Goal: Transaction & Acquisition: Purchase product/service

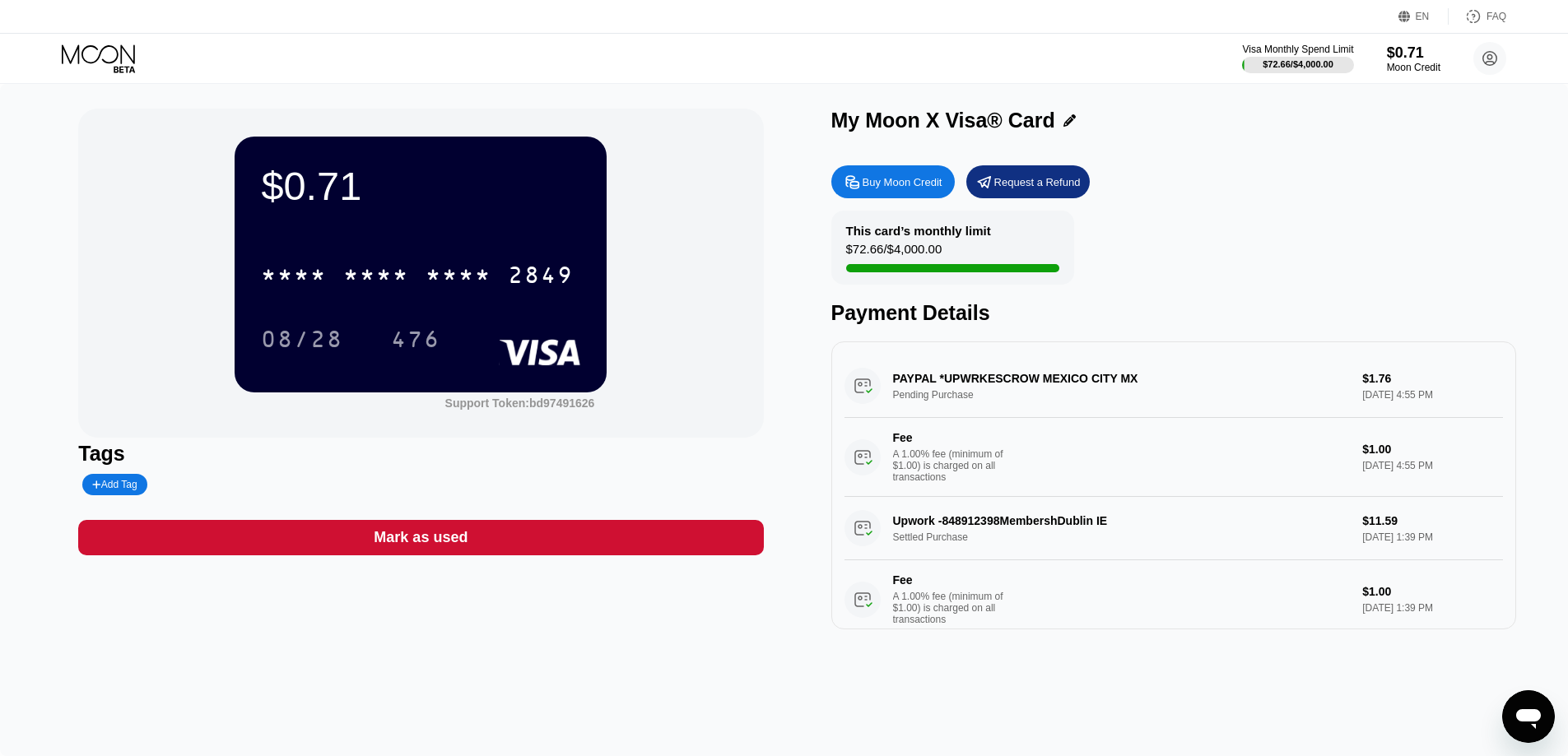
click at [445, 237] on div "$0.71 * * * * * * * * * * * * 2849 08/28 476" at bounding box center [421, 263] width 372 height 255
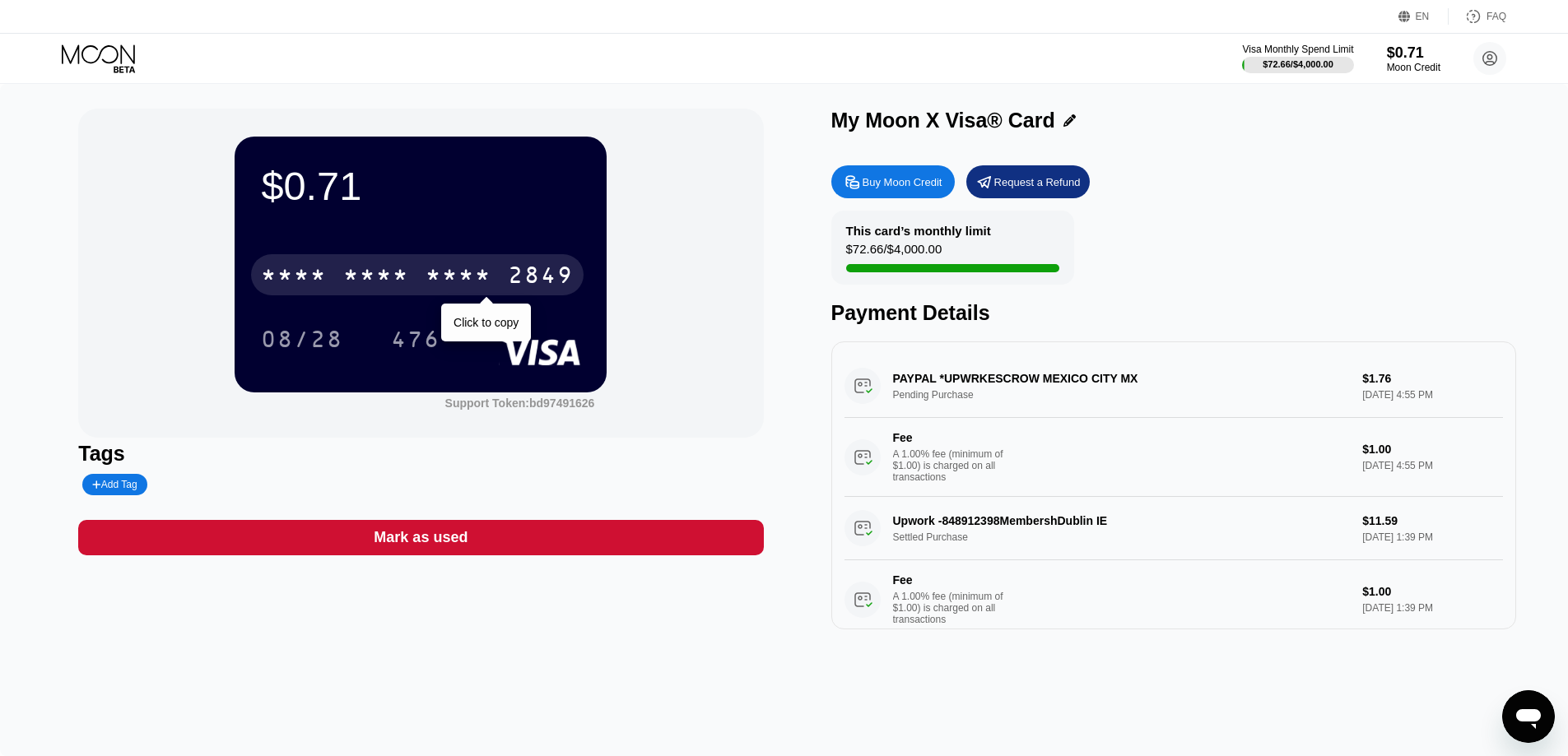
click at [459, 272] on div "* * * *" at bounding box center [458, 278] width 66 height 27
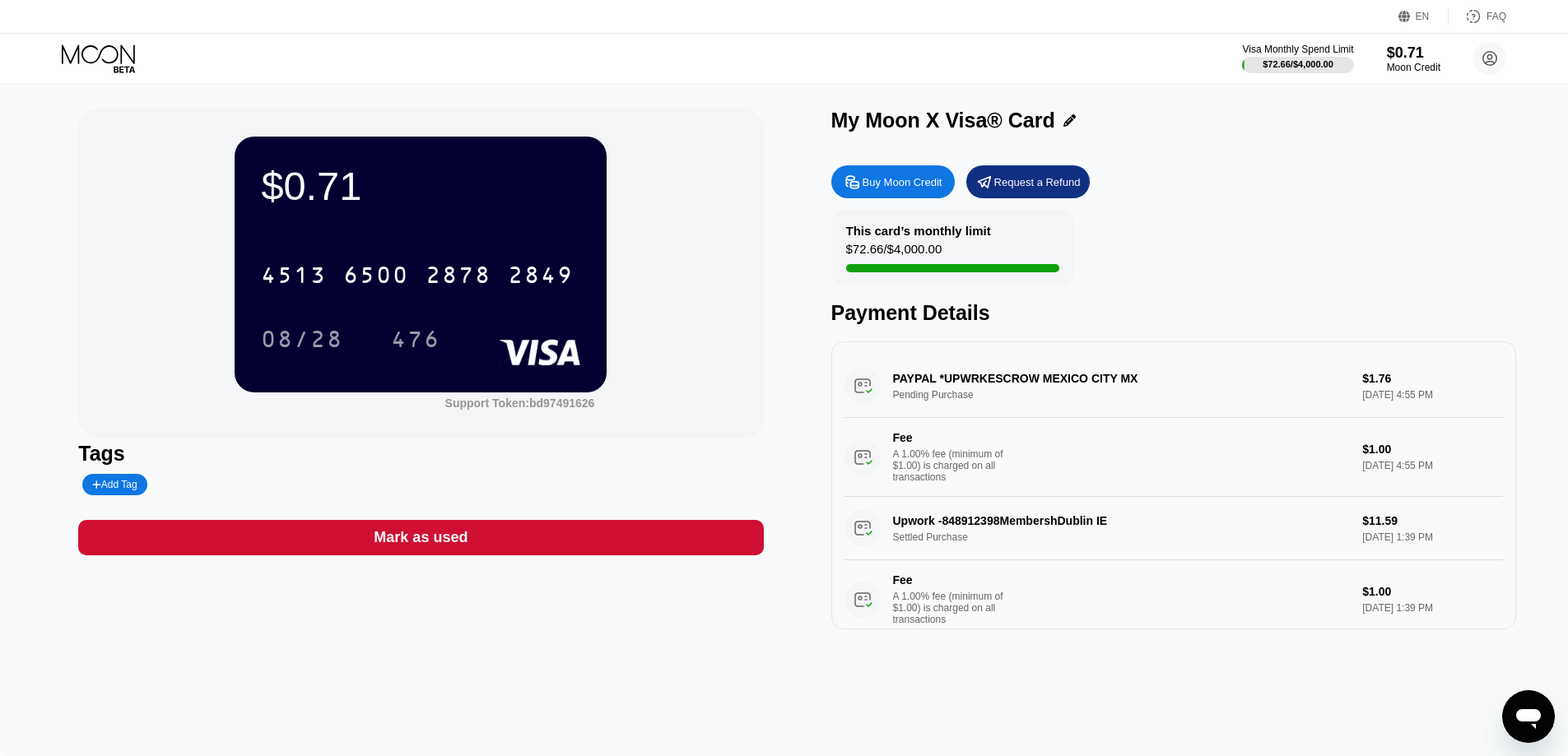
click at [868, 186] on div "Buy Moon Credit" at bounding box center [902, 182] width 80 height 14
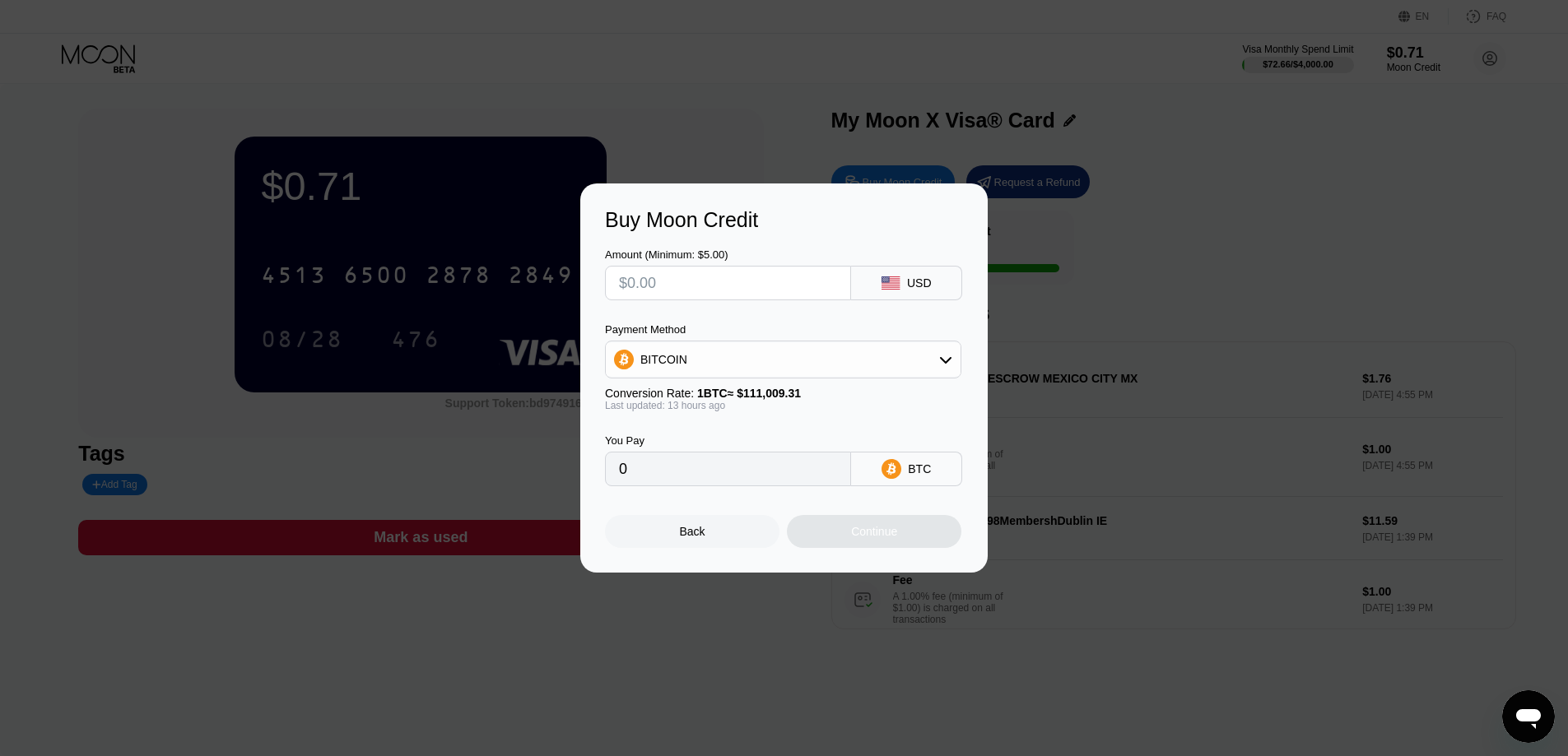
click at [773, 284] on input "text" at bounding box center [728, 283] width 218 height 32
click at [937, 361] on div "BITCOIN" at bounding box center [783, 359] width 355 height 32
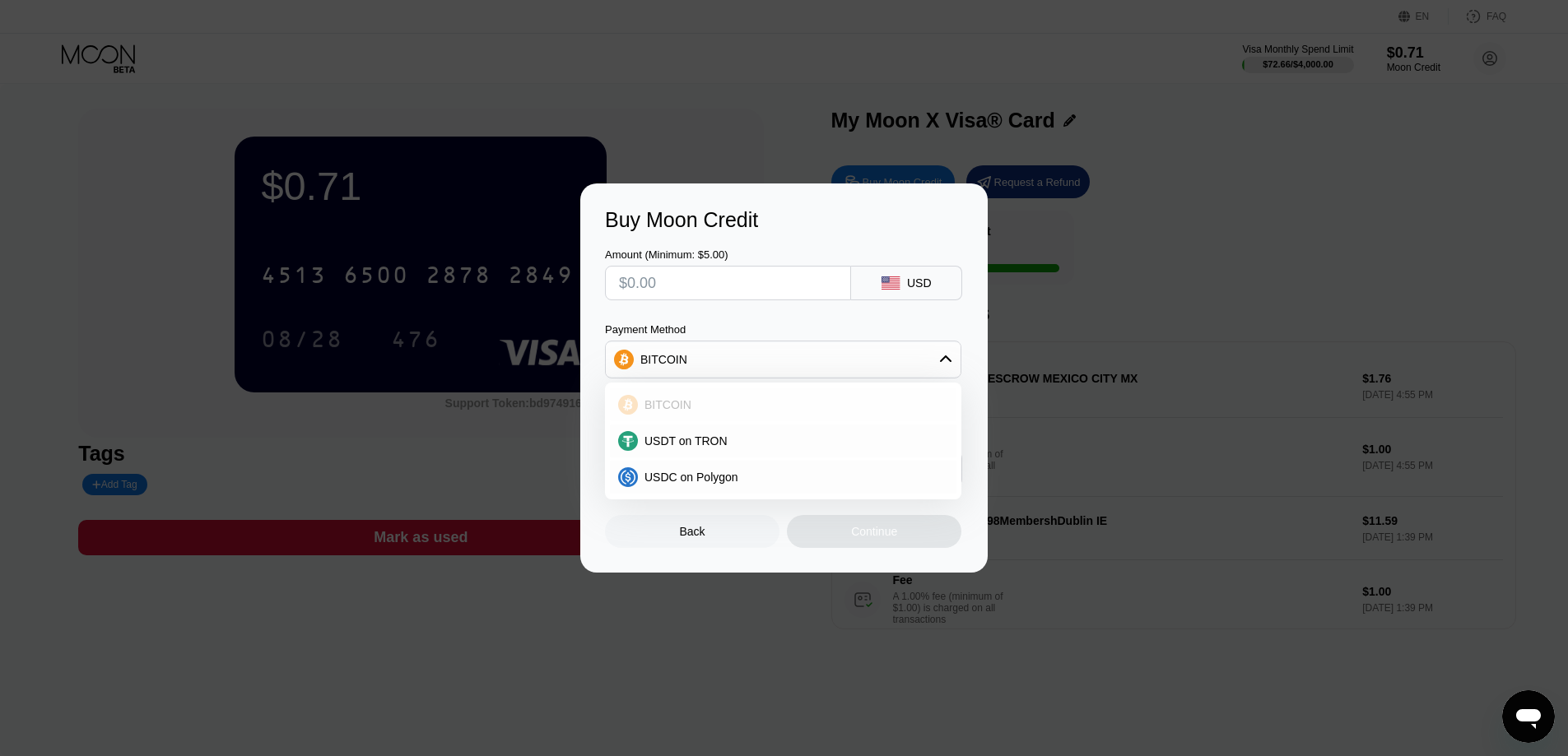
click at [762, 401] on div "BITCOIN" at bounding box center [793, 405] width 310 height 13
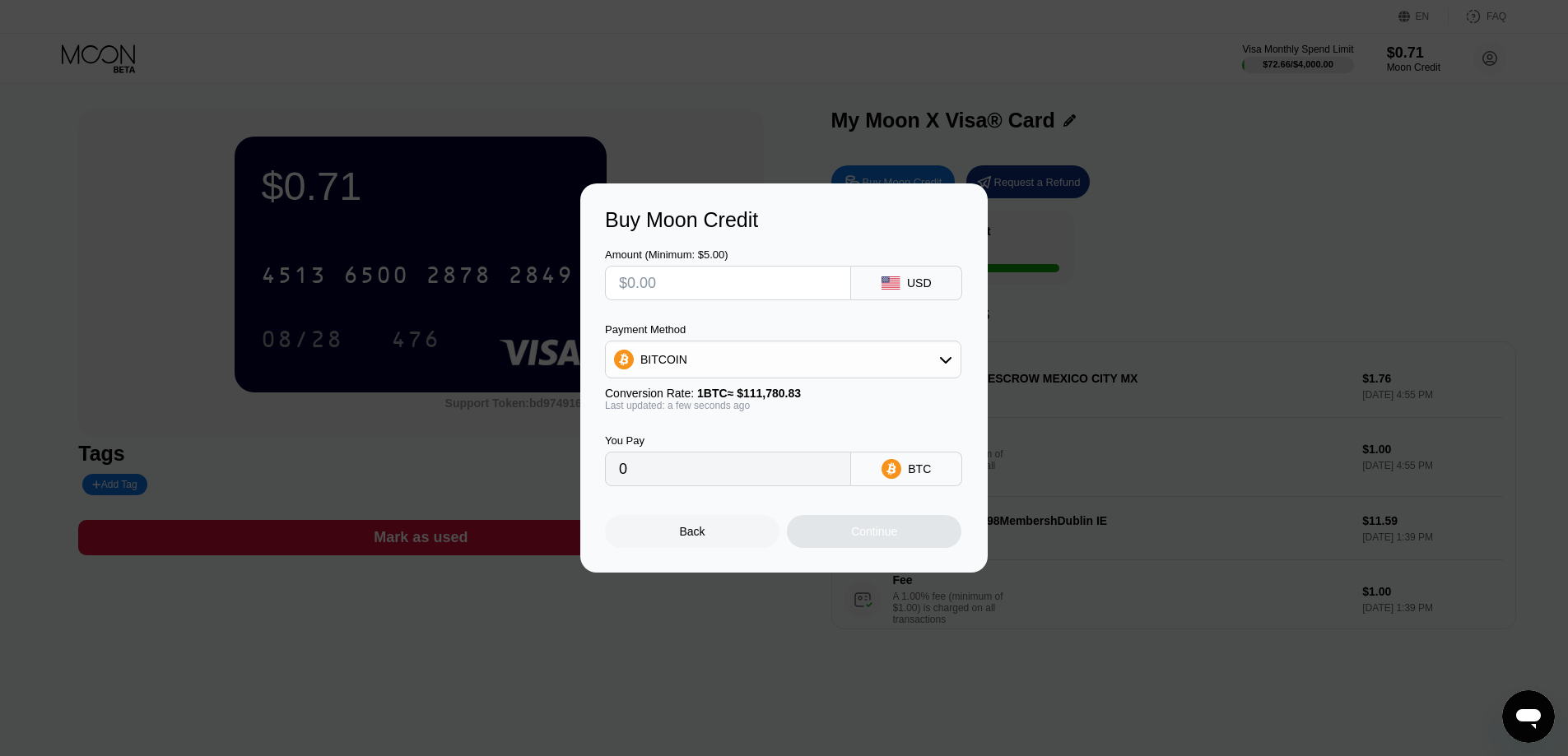
click at [938, 355] on div "BITCOIN" at bounding box center [783, 359] width 355 height 32
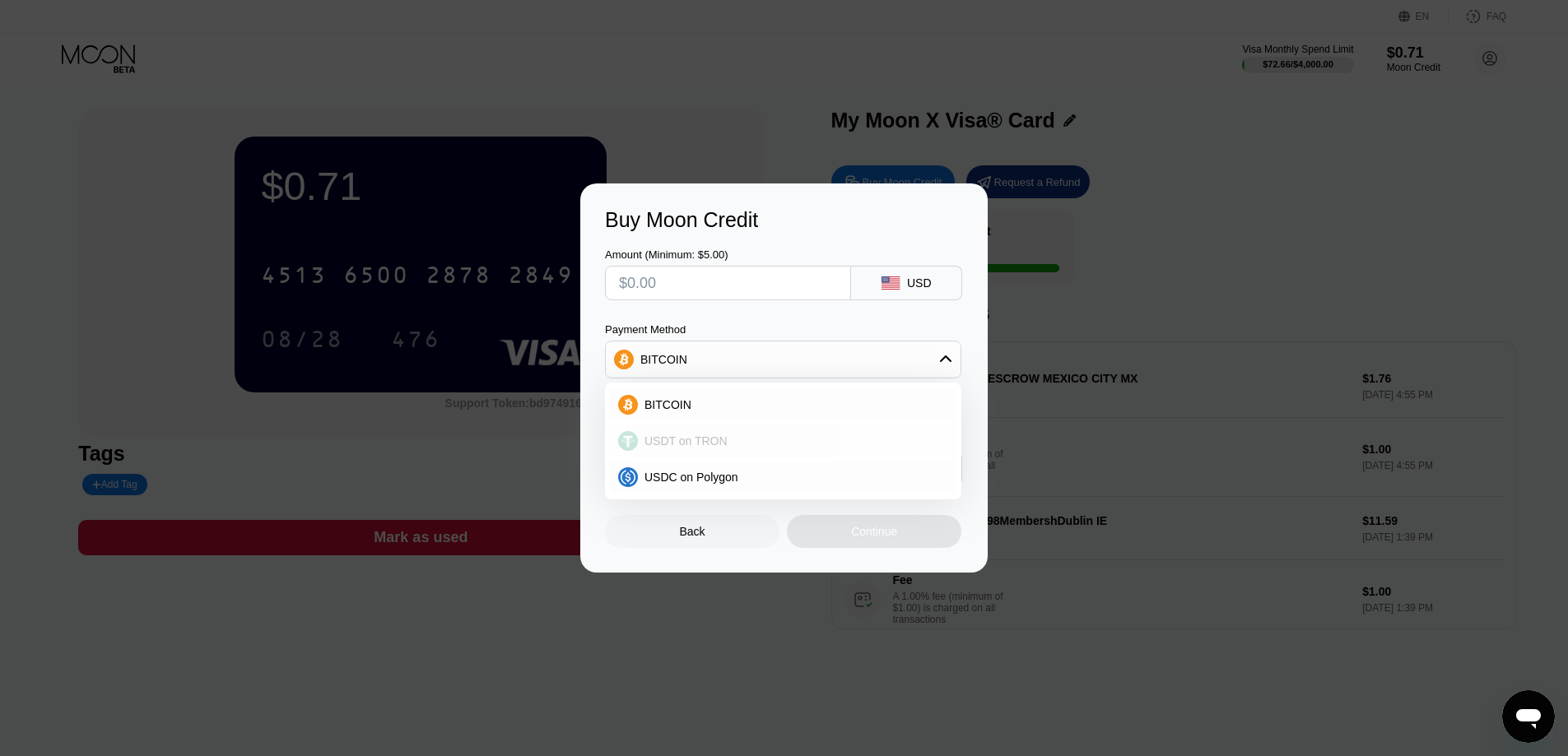
click at [742, 448] on div "USDT on TRON" at bounding box center [793, 441] width 310 height 13
type input "0.00"
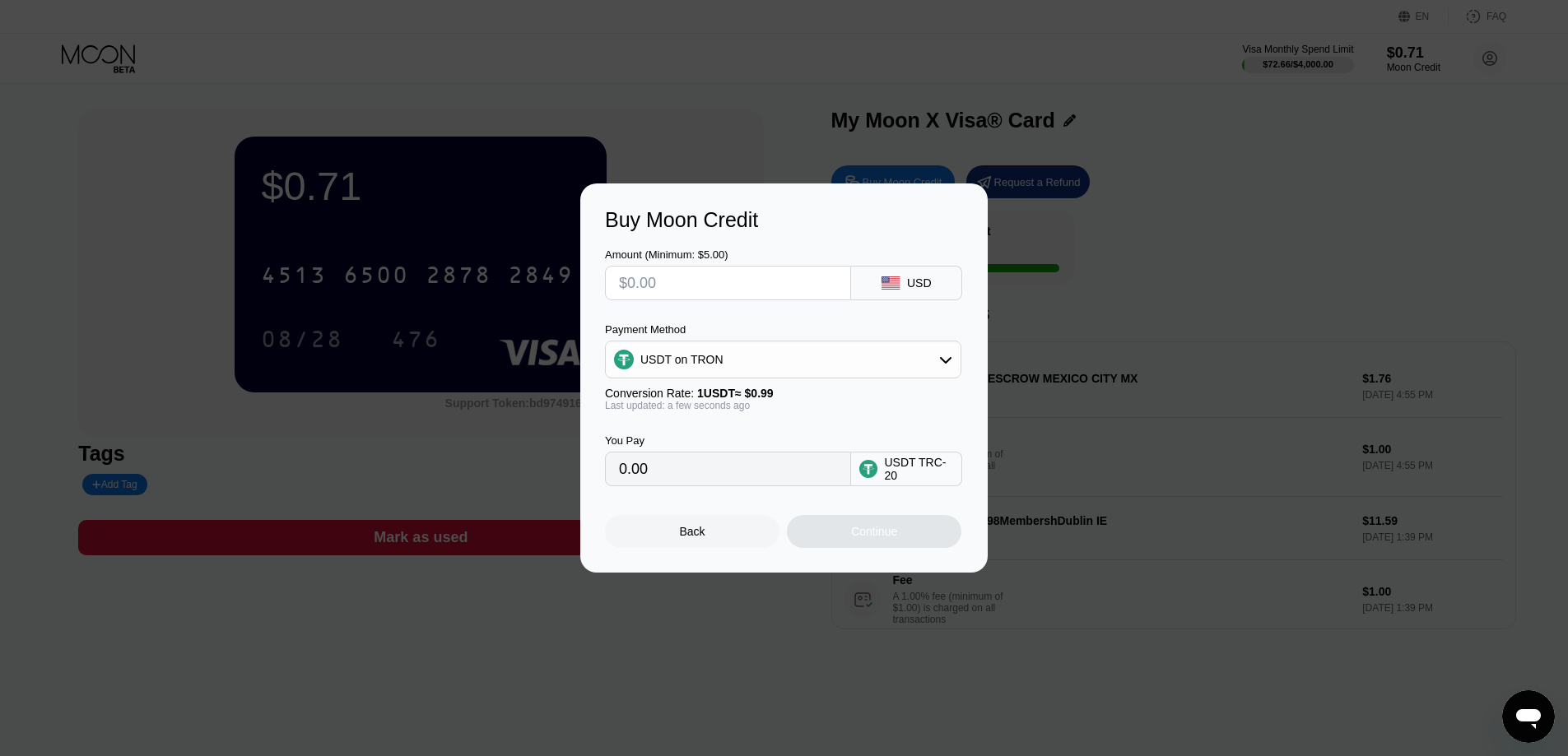
click at [749, 287] on input "text" at bounding box center [728, 283] width 218 height 32
type input "$1"
type input "1.01"
type input "$18"
type input "18.18"
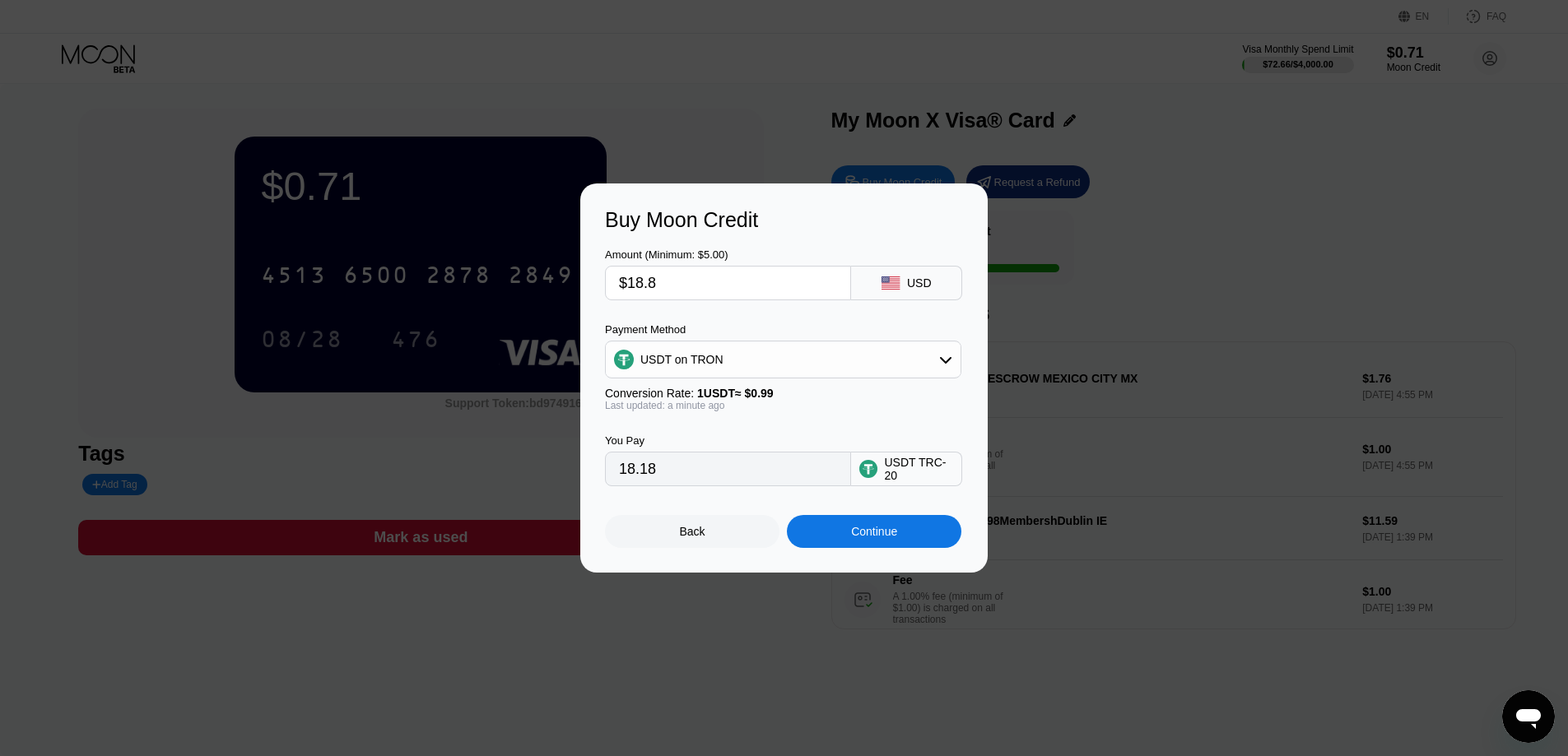
type input "$18.88"
type input "19.07"
type input "$18.8"
type input "18.99"
type input "$18.83"
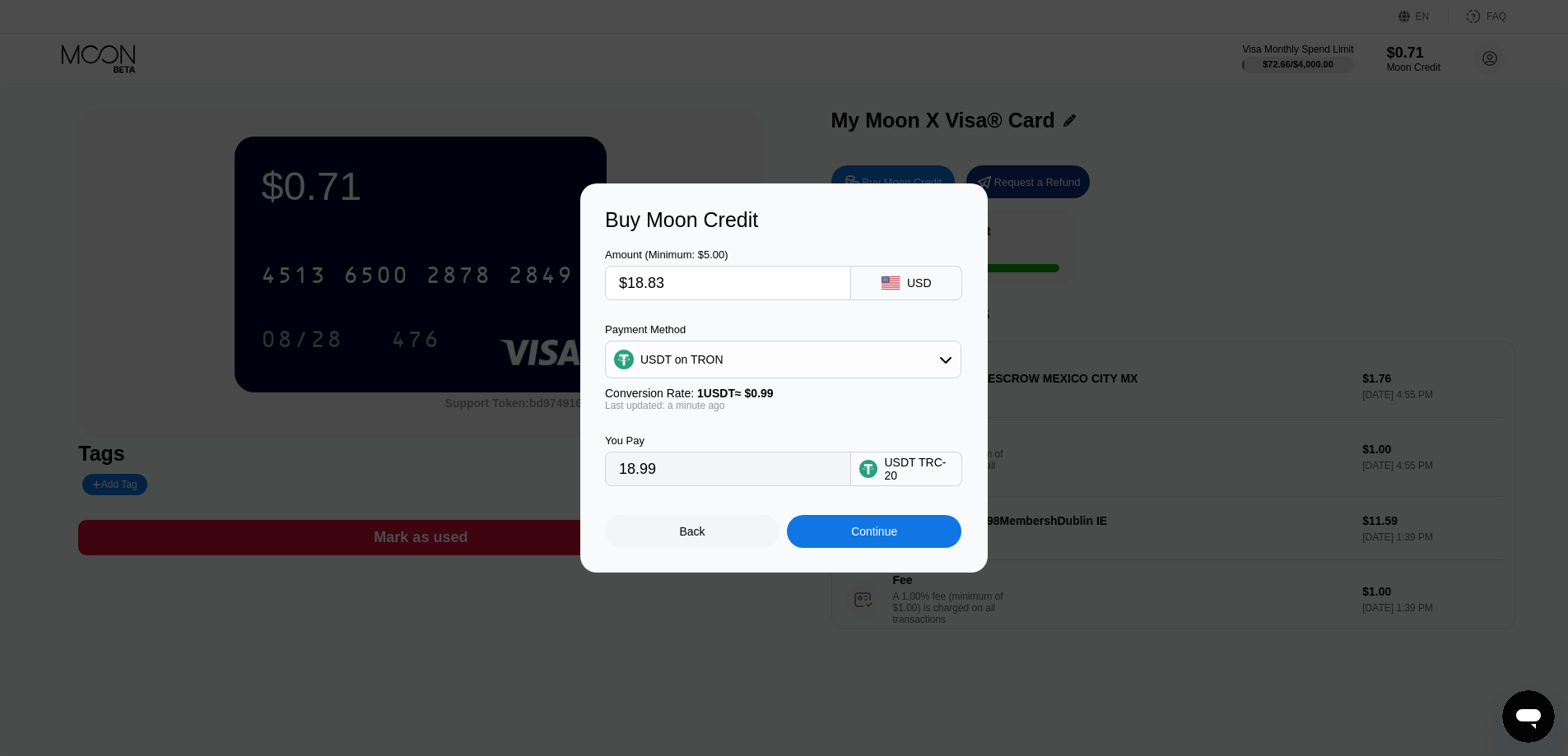
type input "19.02"
type input "$18.8"
type input "18.99"
type input "$18.81"
type input "19.00"
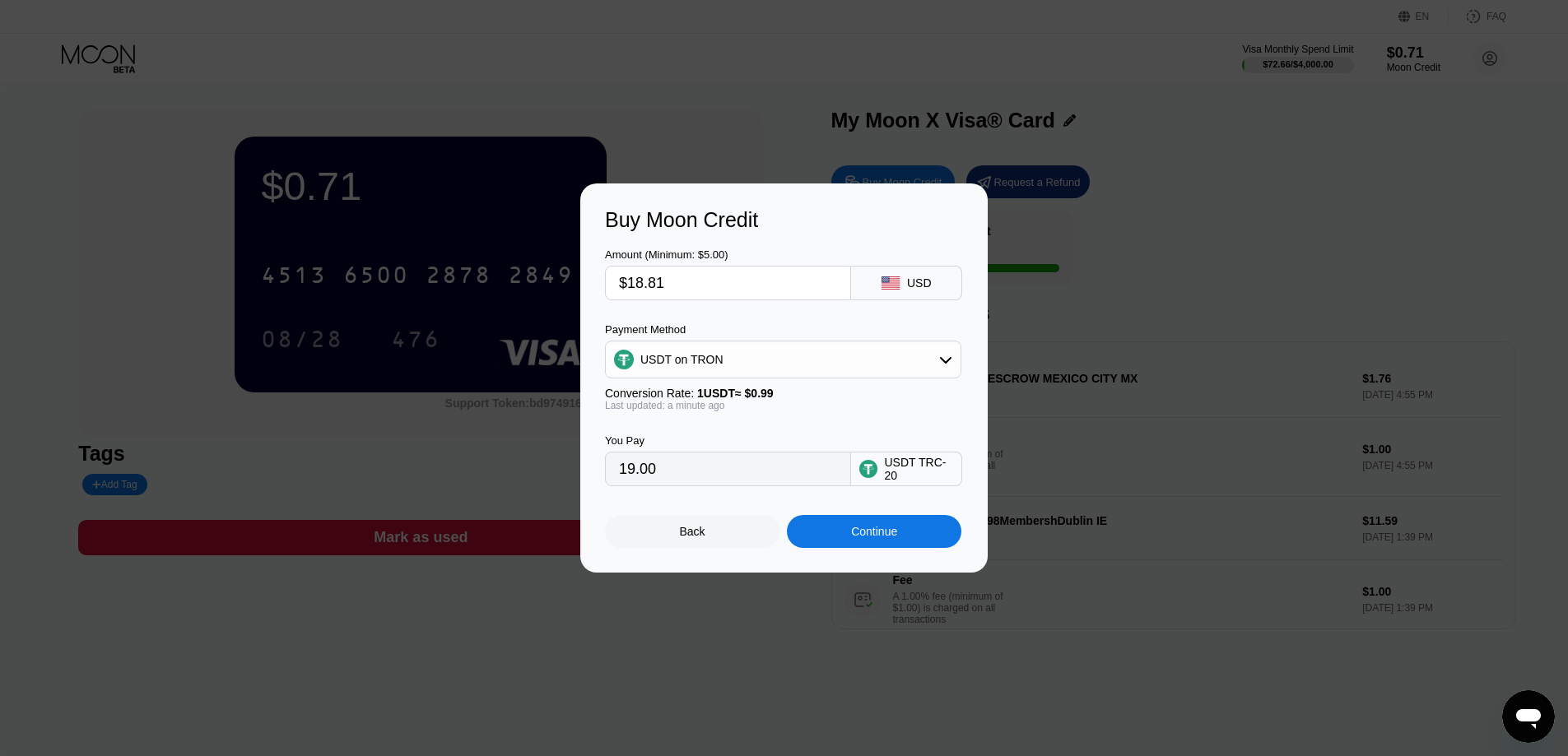
type input "$18.81"
click at [849, 540] on div "Continue" at bounding box center [874, 532] width 175 height 32
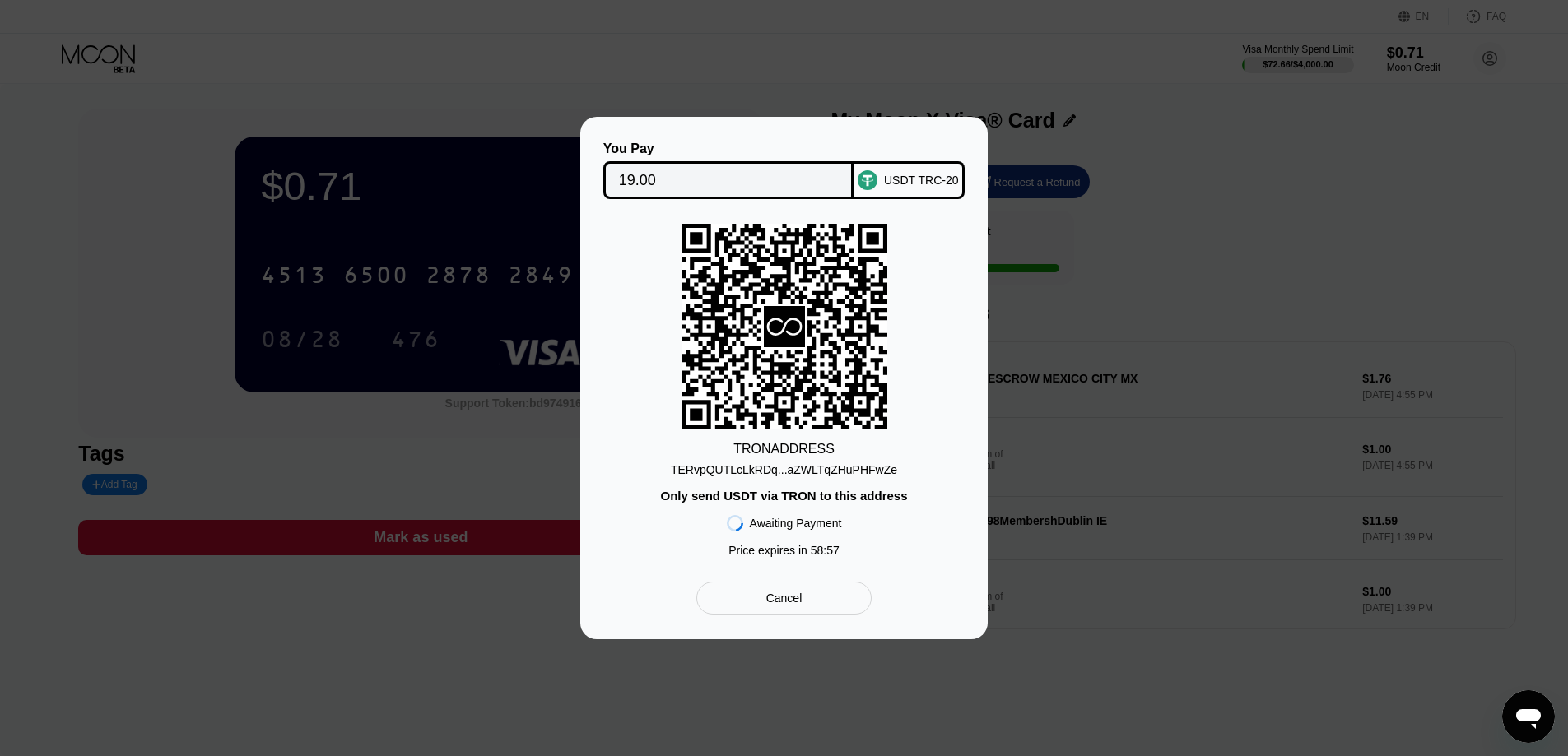
click at [811, 475] on div "TERvpQUTLcLkRDq...aZWLTqZHuPHFwZe" at bounding box center [784, 470] width 226 height 13
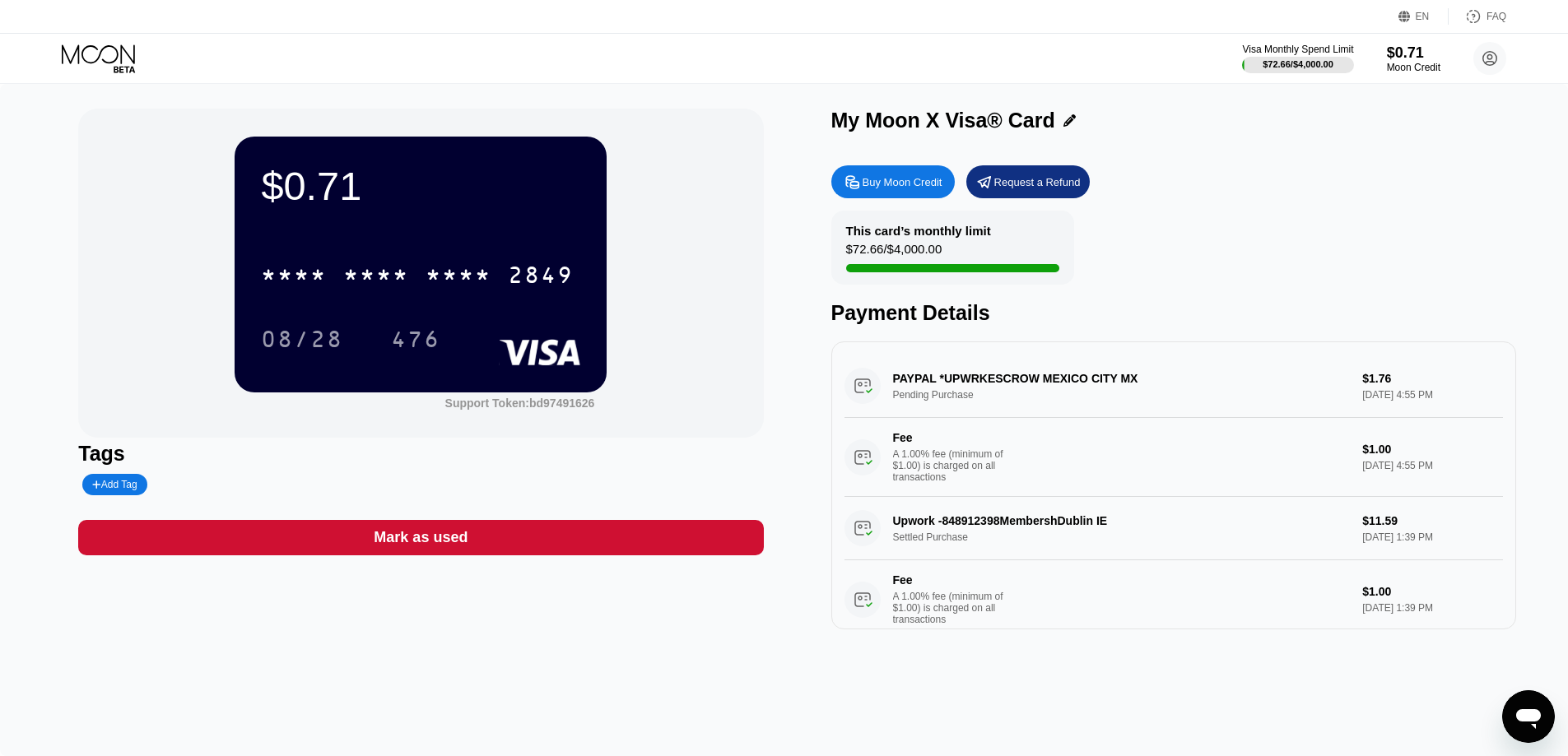
click at [1222, 231] on div "This card’s monthly limit $72.66 / $4,000.00 Payment Details" at bounding box center [1174, 268] width 685 height 115
click at [763, 49] on div "Visa Monthly Spend Limit $72.66 / $4,000.00 $0.71 Moon Credit James Lee jamesle…" at bounding box center [784, 58] width 1568 height 50
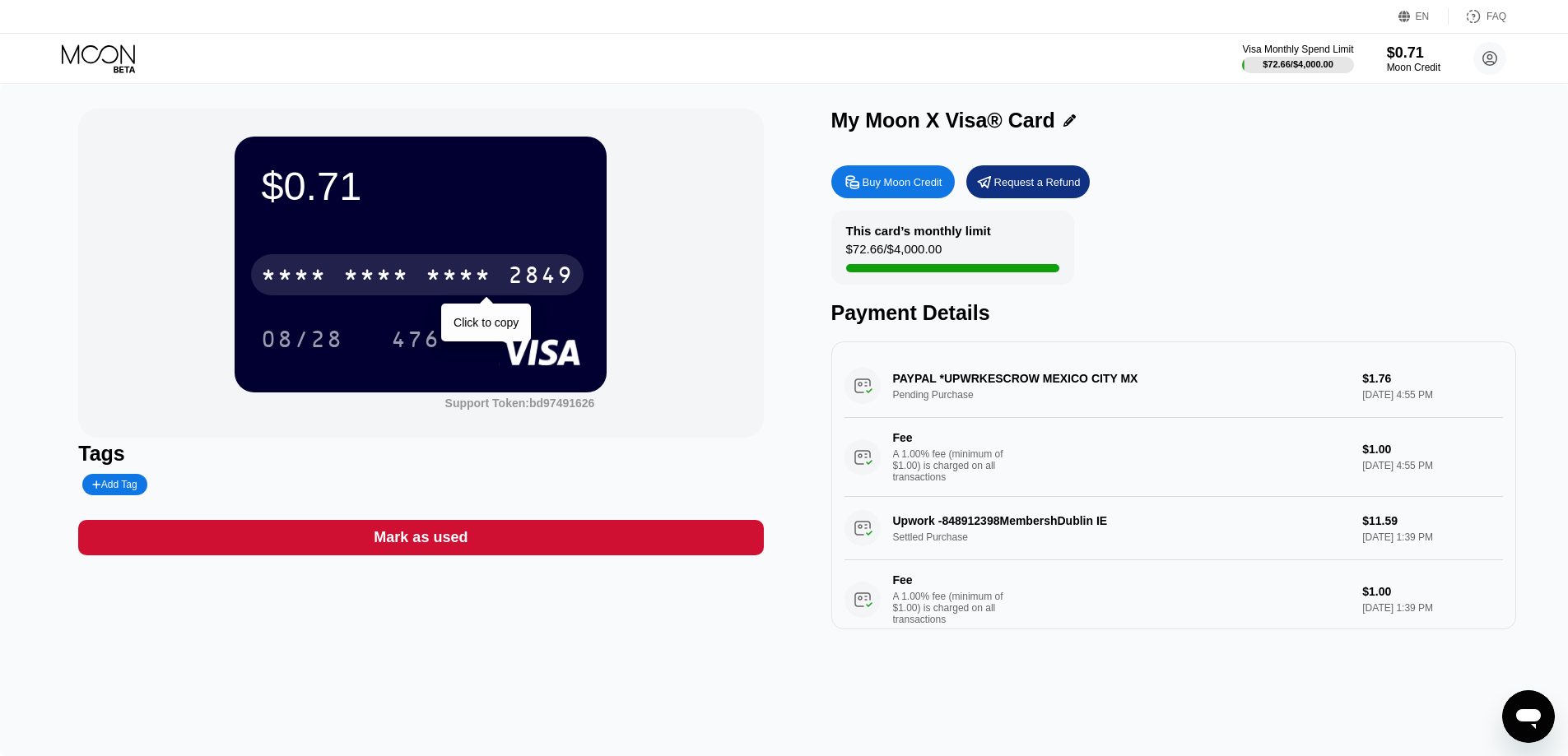
click at [369, 263] on div "* * * * * * * * * * * * 2849" at bounding box center [417, 274] width 332 height 41
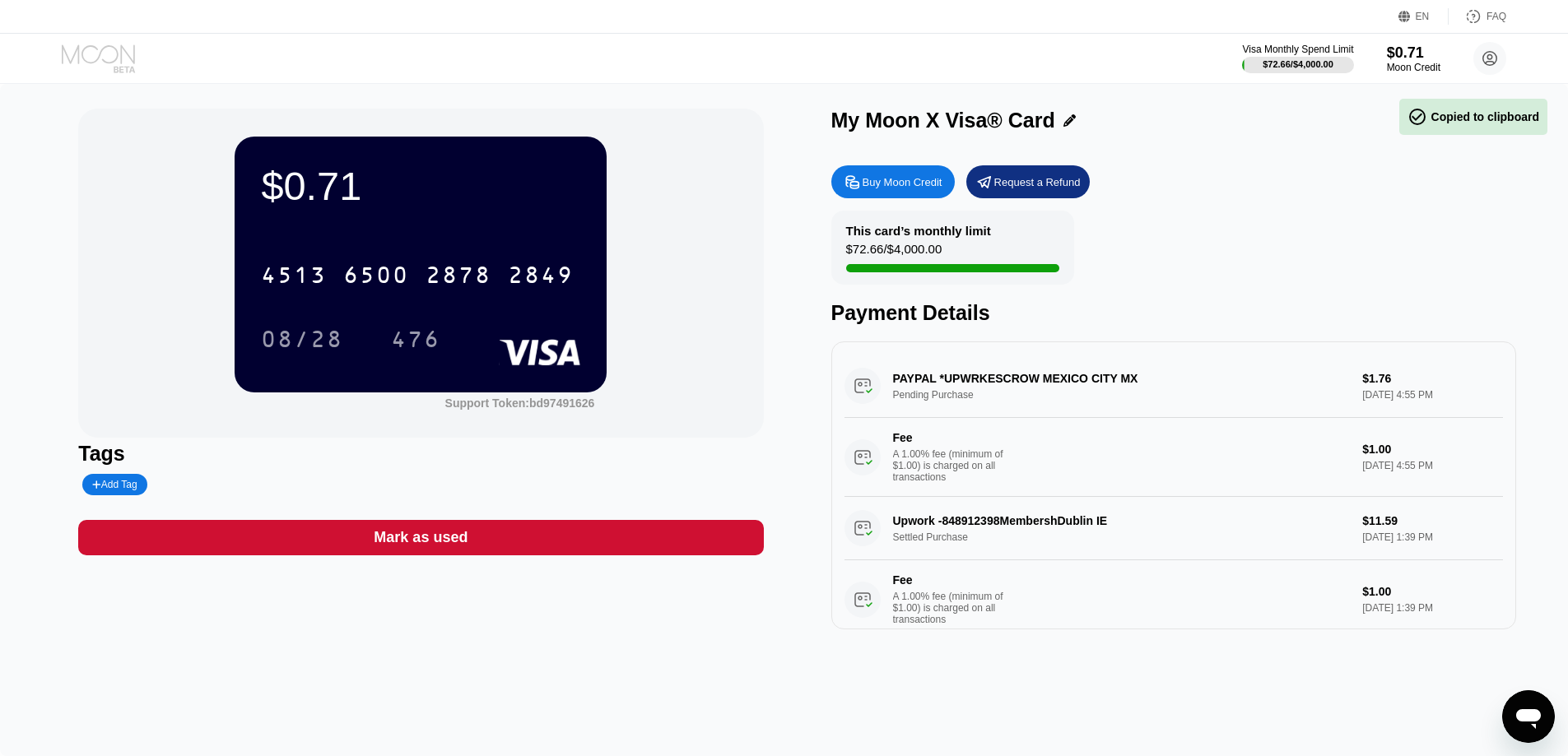
click at [88, 51] on icon at bounding box center [100, 59] width 76 height 29
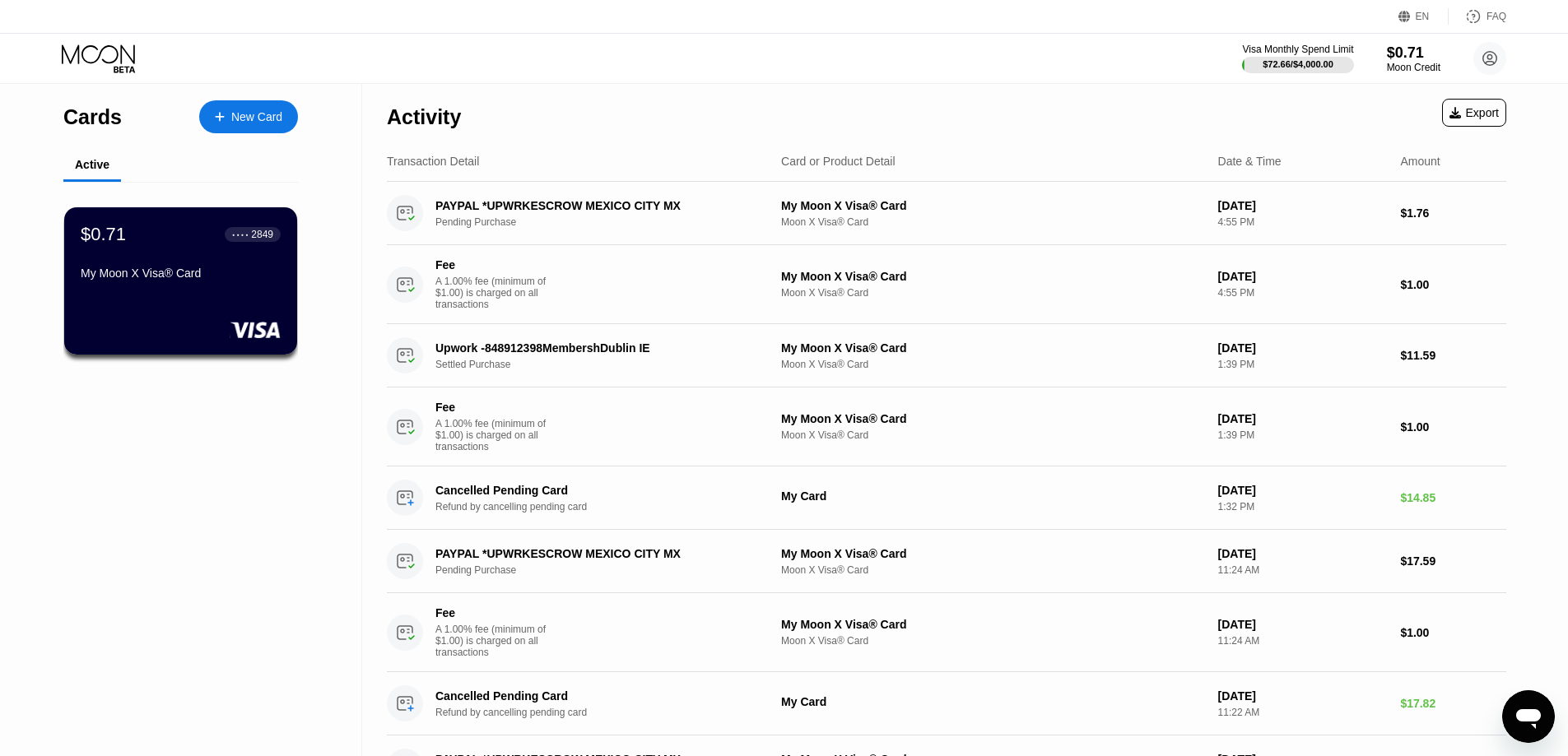
click at [1087, 74] on div "Visa Monthly Spend Limit $72.66 / $4,000.00 $0.71 Moon Credit James Lee jamesle…" at bounding box center [784, 58] width 1568 height 50
click at [93, 63] on icon at bounding box center [100, 59] width 76 height 29
click at [135, 230] on div "$0.71 ● ● ● ● 2849" at bounding box center [180, 234] width 201 height 21
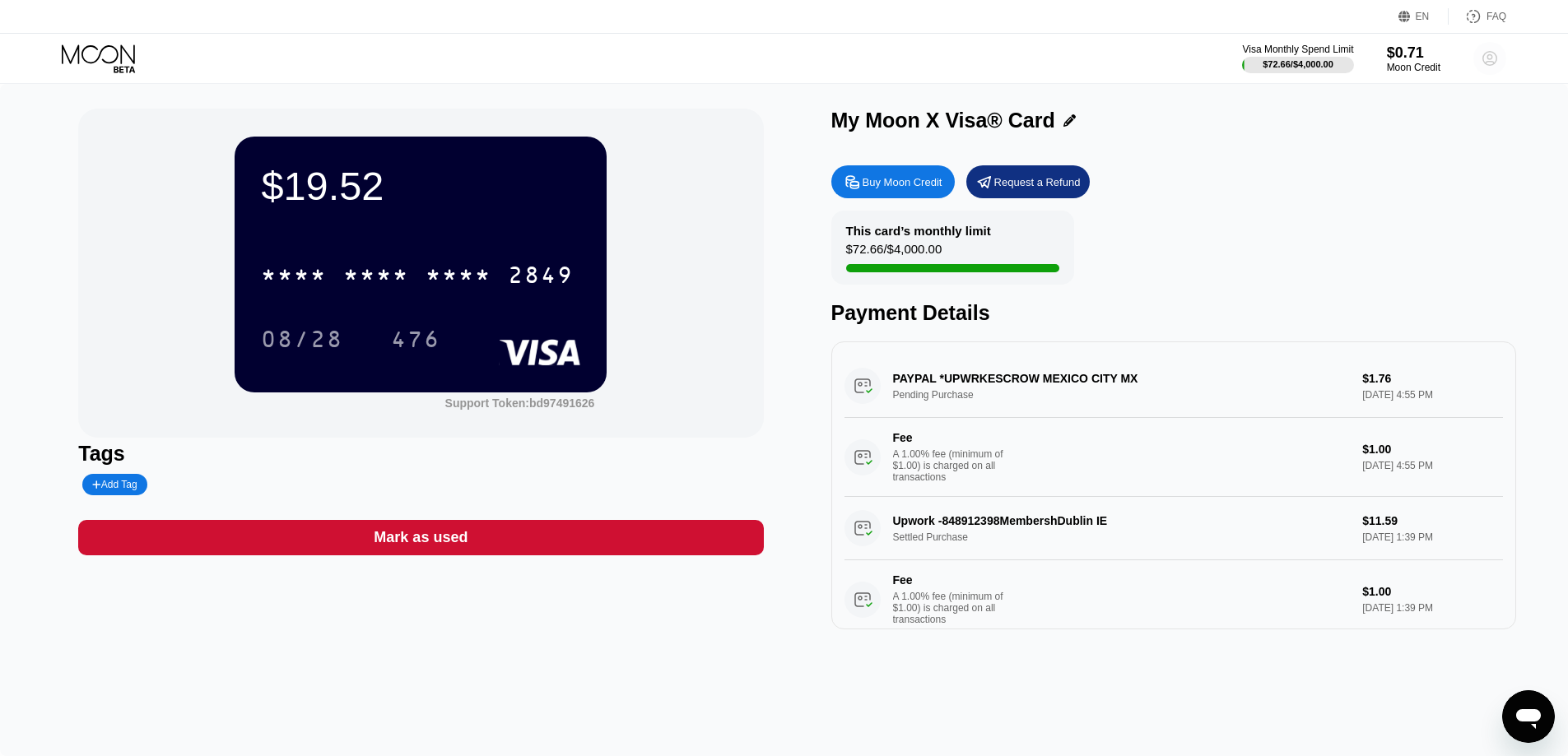
click at [1486, 63] on icon at bounding box center [1490, 58] width 9 height 9
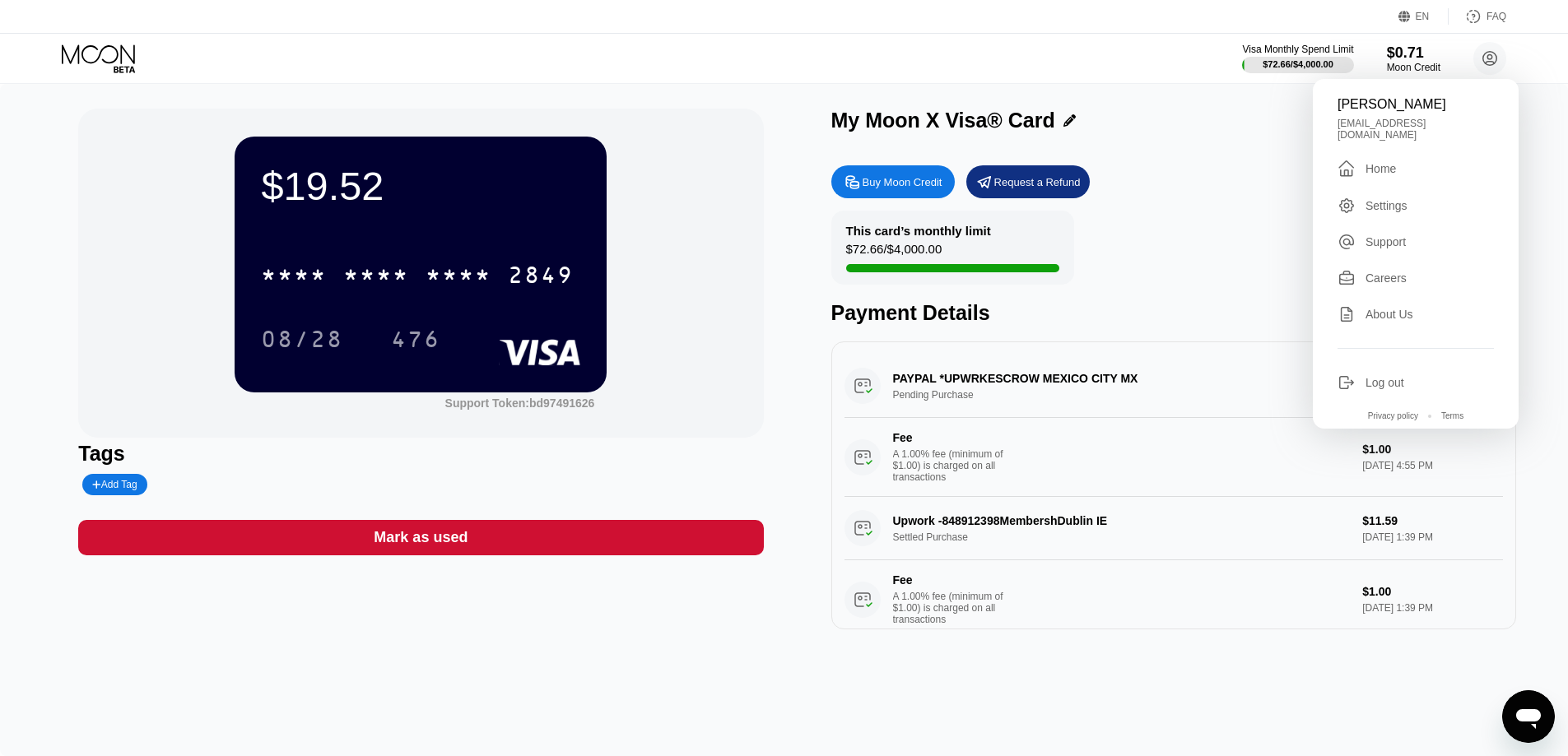
click at [1376, 162] on div "Home" at bounding box center [1381, 169] width 31 height 13
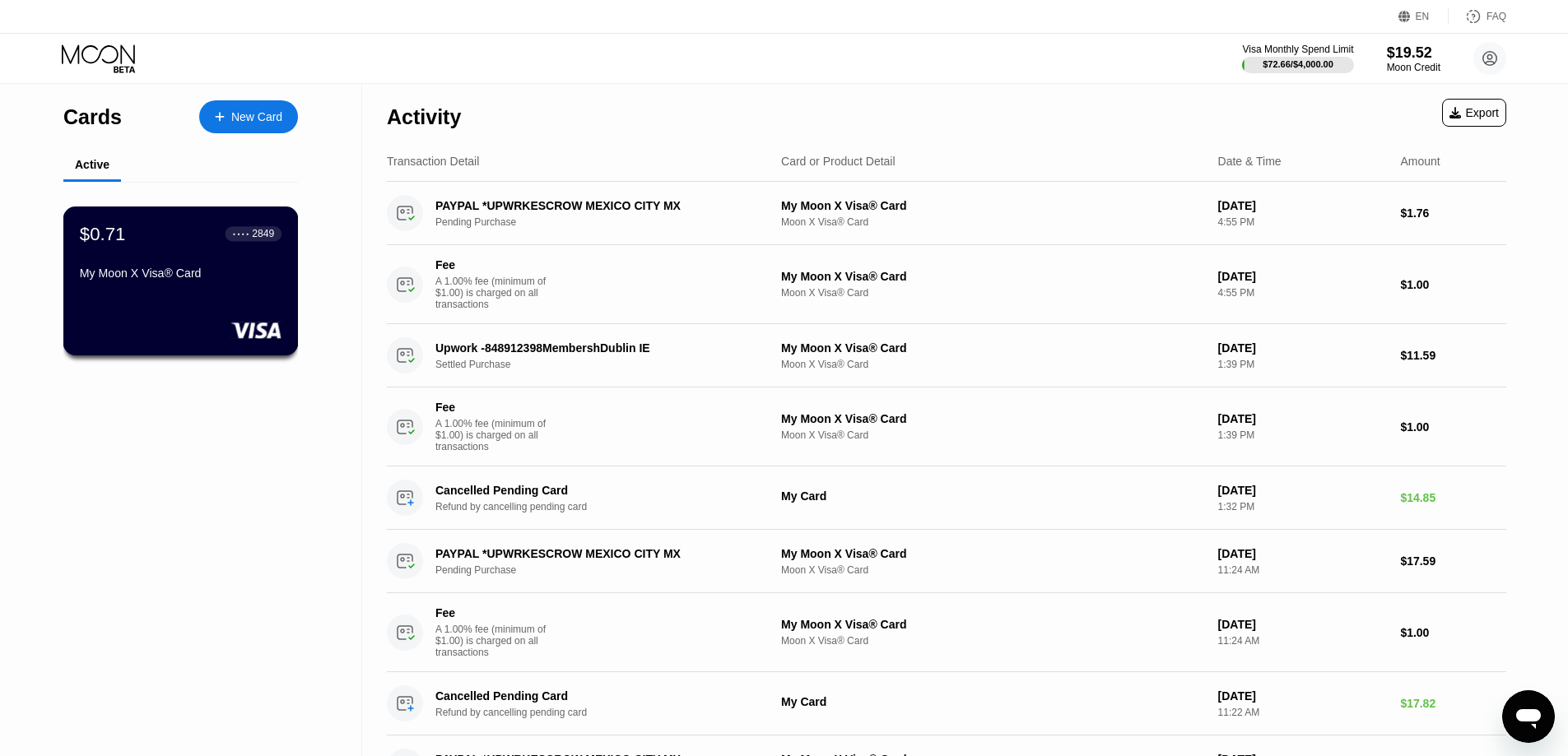
click at [197, 262] on div "$0.71 ● ● ● ● 2849 My Moon X Visa® Card" at bounding box center [180, 255] width 201 height 63
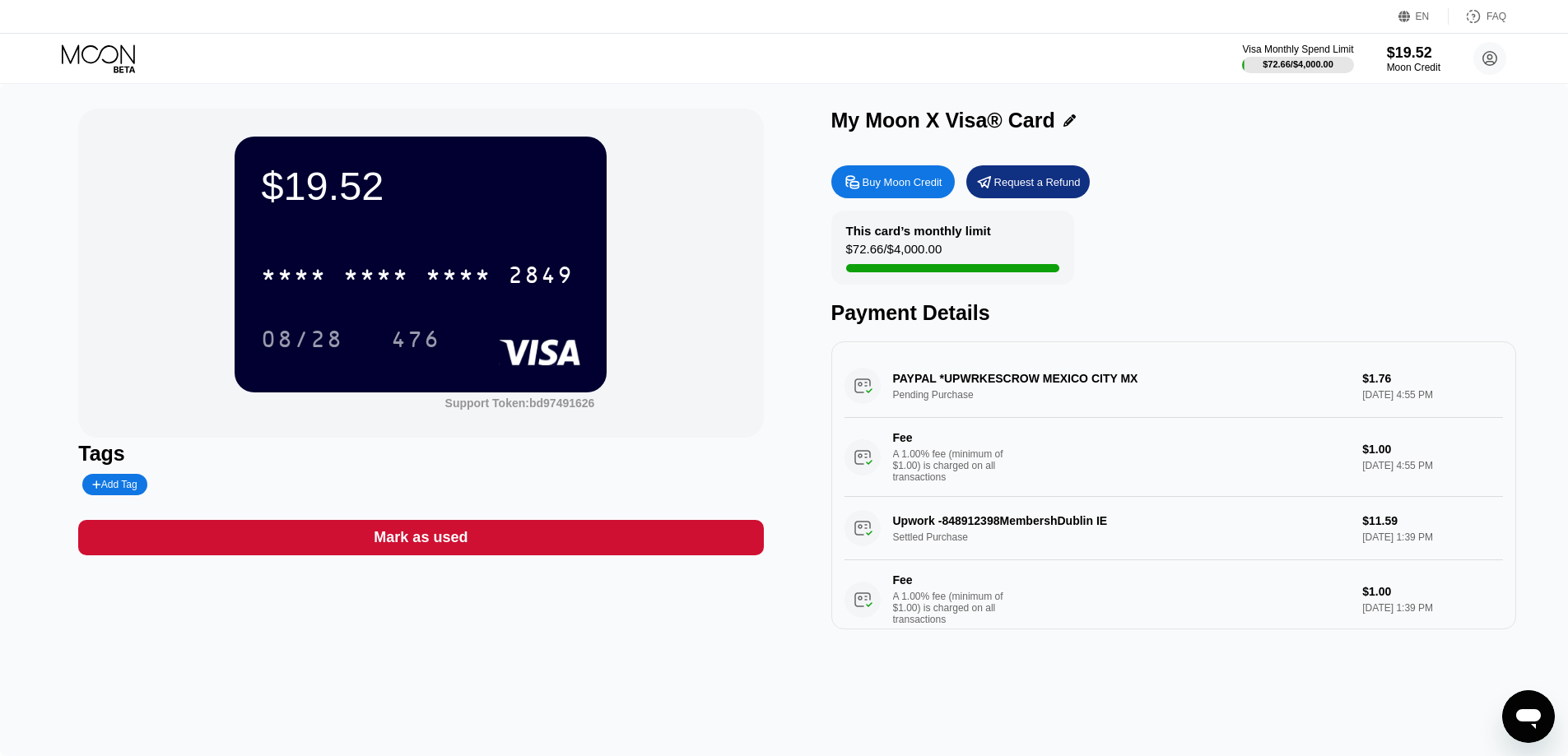
click at [1244, 200] on div "Buy Moon Credit Request a Refund This card’s monthly limit $72.66 / $4,000.00 P…" at bounding box center [1174, 393] width 685 height 472
click at [1225, 186] on div "Buy Moon Credit Request a Refund" at bounding box center [1174, 181] width 685 height 32
click at [809, 46] on div "Visa Monthly Spend Limit $72.66 / $4,000.00 $19.52 Moon Credit James Lee jamesl…" at bounding box center [784, 58] width 1568 height 50
click at [694, 164] on div "$19.52 * * * * * * * * * * * * 2849 08/28 476 Support Token: bd97491626" at bounding box center [420, 273] width 685 height 329
